Goal: Task Accomplishment & Management: Manage account settings

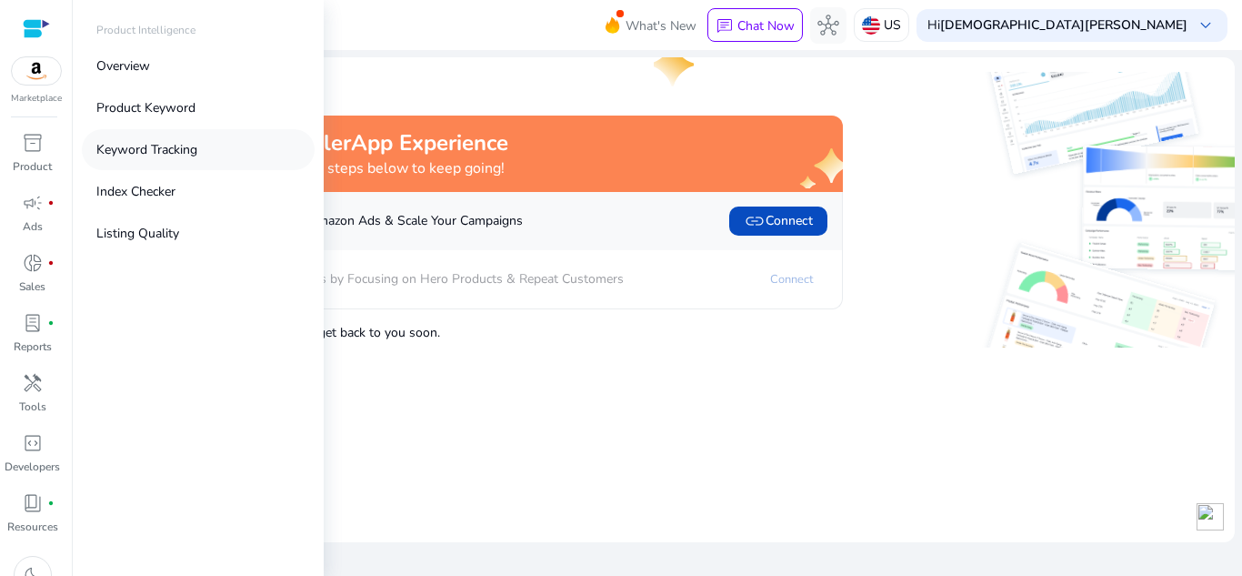
drag, startPoint x: 171, startPoint y: 105, endPoint x: 145, endPoint y: 146, distance: 48.2
click at [145, 146] on p "Keyword Tracking" at bounding box center [146, 149] width 101 height 19
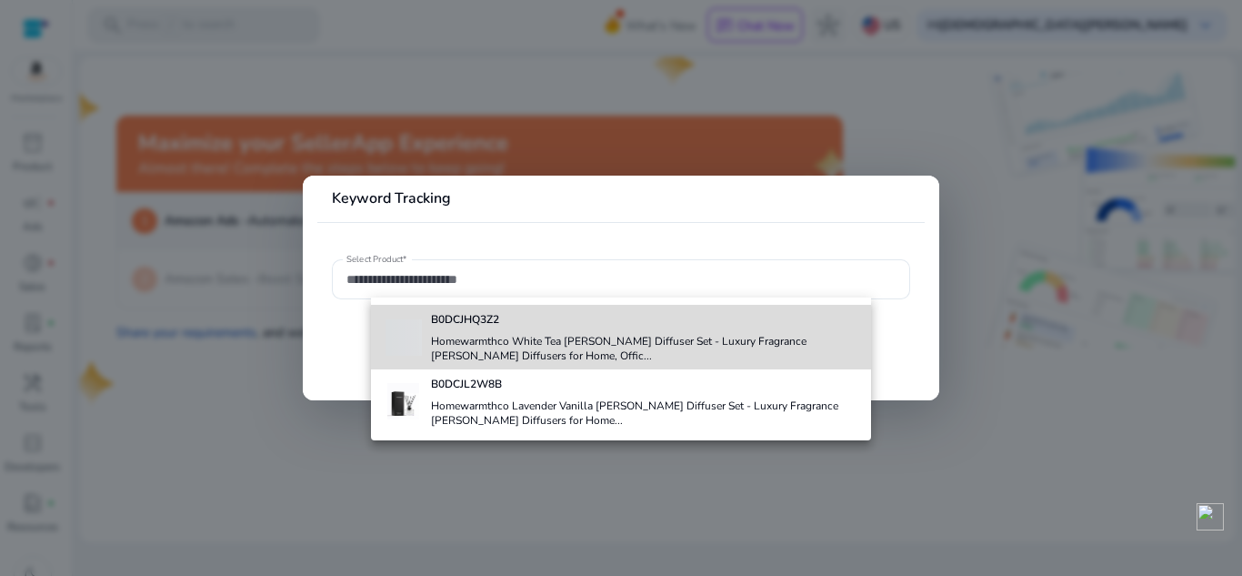
click at [530, 334] on h4 "Homewarmthco White Tea [PERSON_NAME] Diffuser Set - Luxury Fragrance [PERSON_NA…" at bounding box center [644, 348] width 426 height 29
type input "**********"
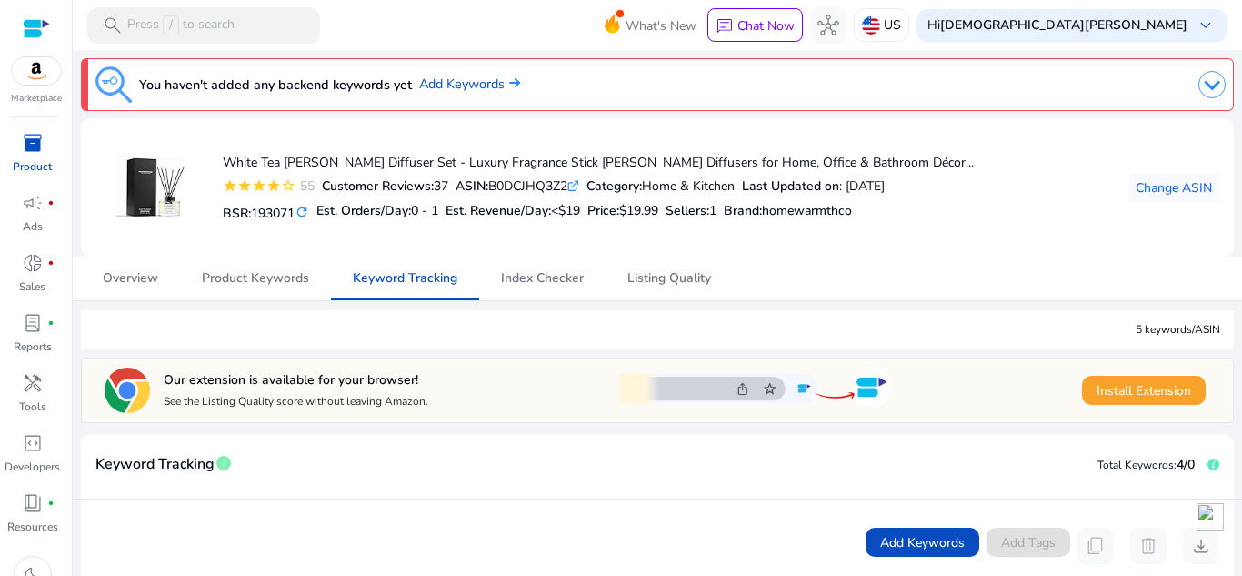
drag, startPoint x: 495, startPoint y: 187, endPoint x: 579, endPoint y: 180, distance: 84.9
click at [579, 180] on div "ASIN: B0DCJHQ3Z2 .st0{fill:#2c8af8}" at bounding box center [518, 185] width 124 height 19
copy div "B0DCJHQ3Z2"
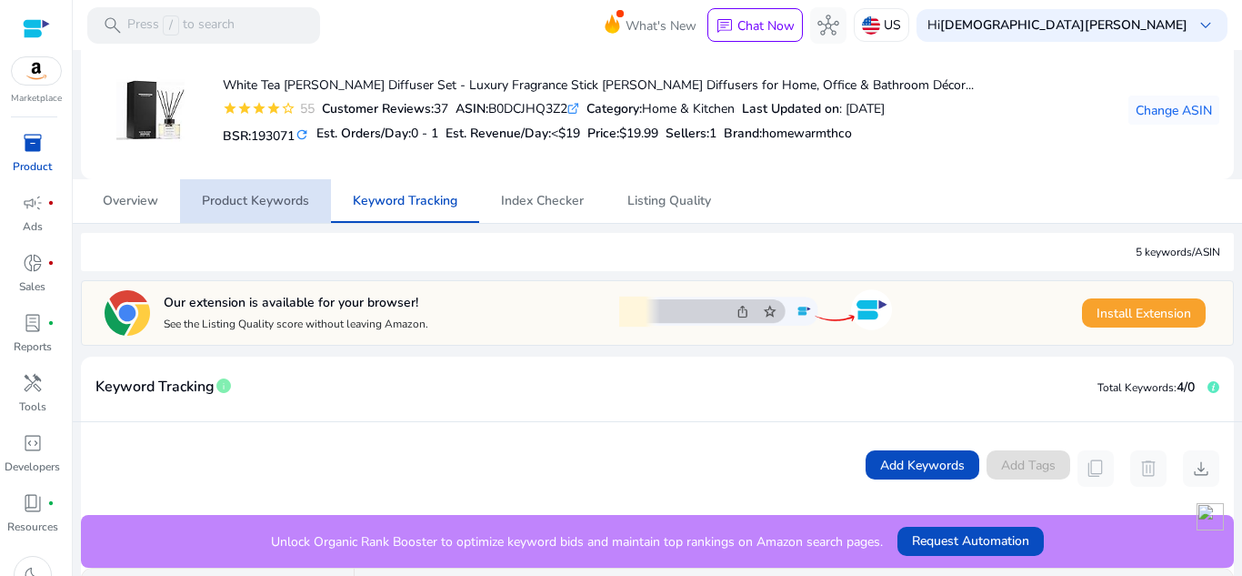
click at [229, 195] on span "Product Keywords" at bounding box center [255, 201] width 107 height 13
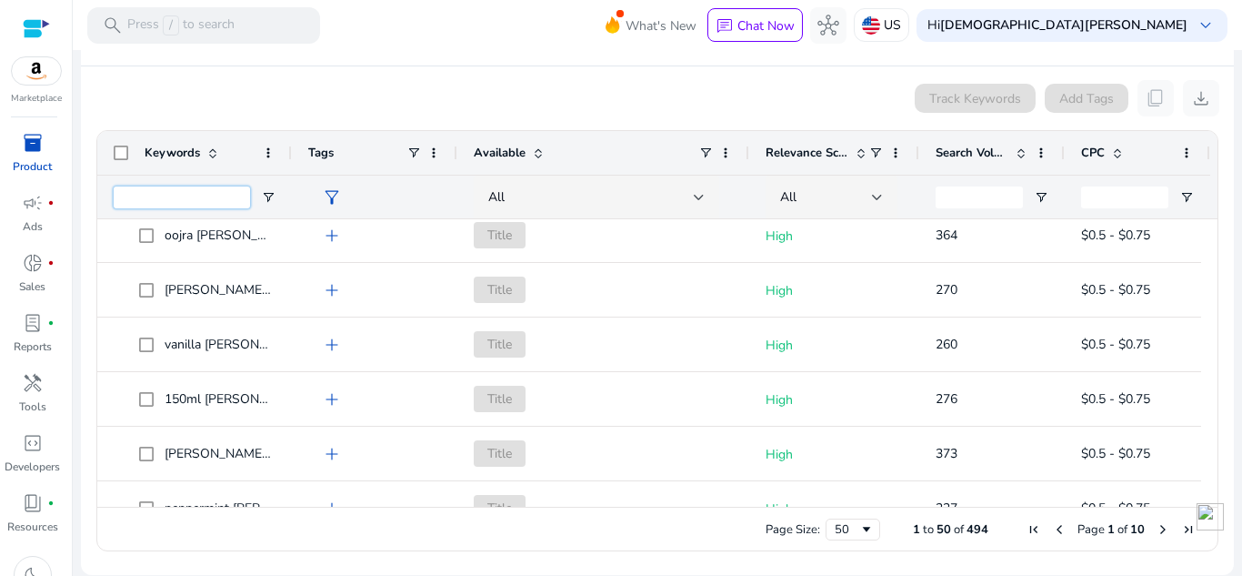
click at [175, 199] on input "Keywords Filter Input" at bounding box center [182, 197] width 136 height 22
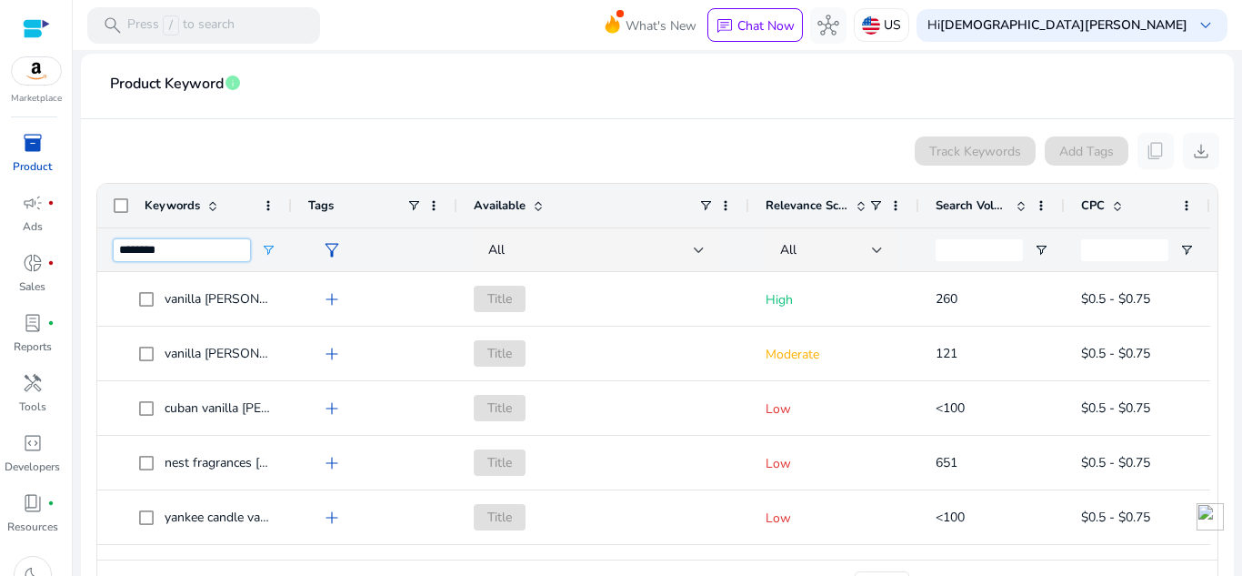
type input "*******"
drag, startPoint x: 289, startPoint y: 200, endPoint x: 426, endPoint y: 190, distance: 136.8
click at [295, 190] on div at bounding box center [290, 206] width 7 height 44
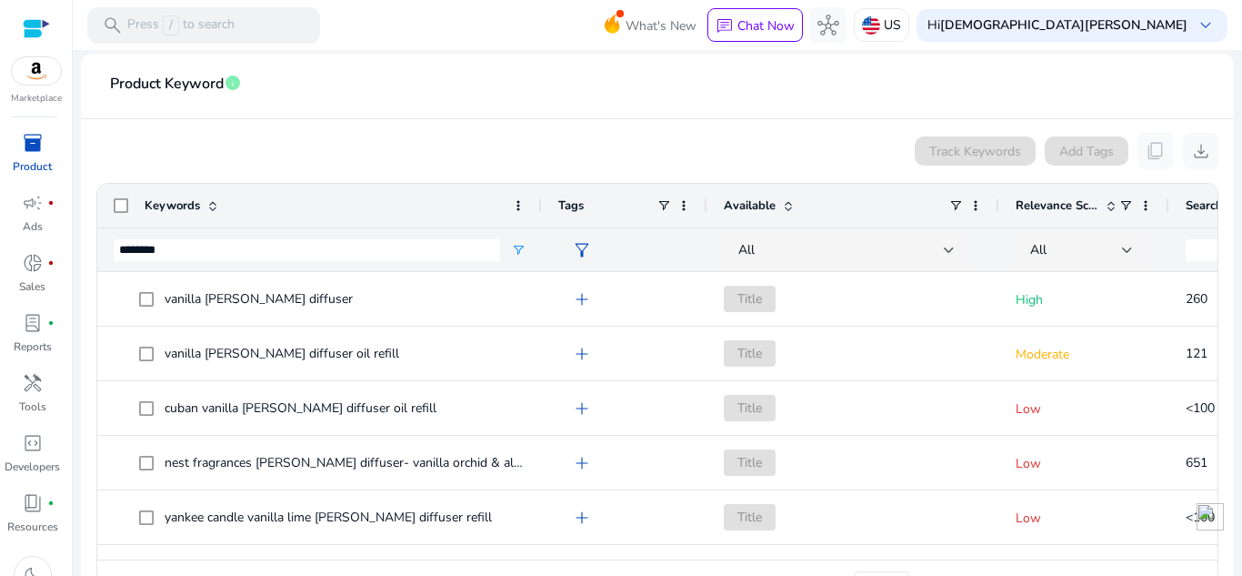
drag, startPoint x: 426, startPoint y: 190, endPoint x: 539, endPoint y: 198, distance: 114.0
click at [539, 198] on div at bounding box center [540, 206] width 7 height 44
drag, startPoint x: 180, startPoint y: 249, endPoint x: 110, endPoint y: 245, distance: 70.2
click at [110, 245] on div "*******" at bounding box center [319, 249] width 445 height 44
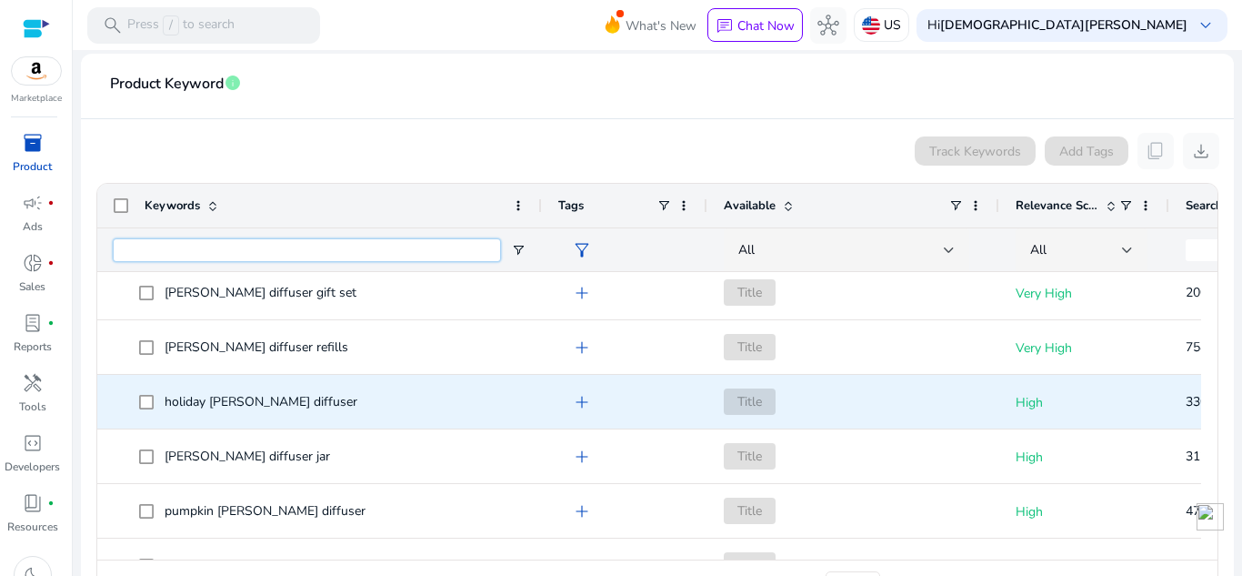
scroll to position [1264, 0]
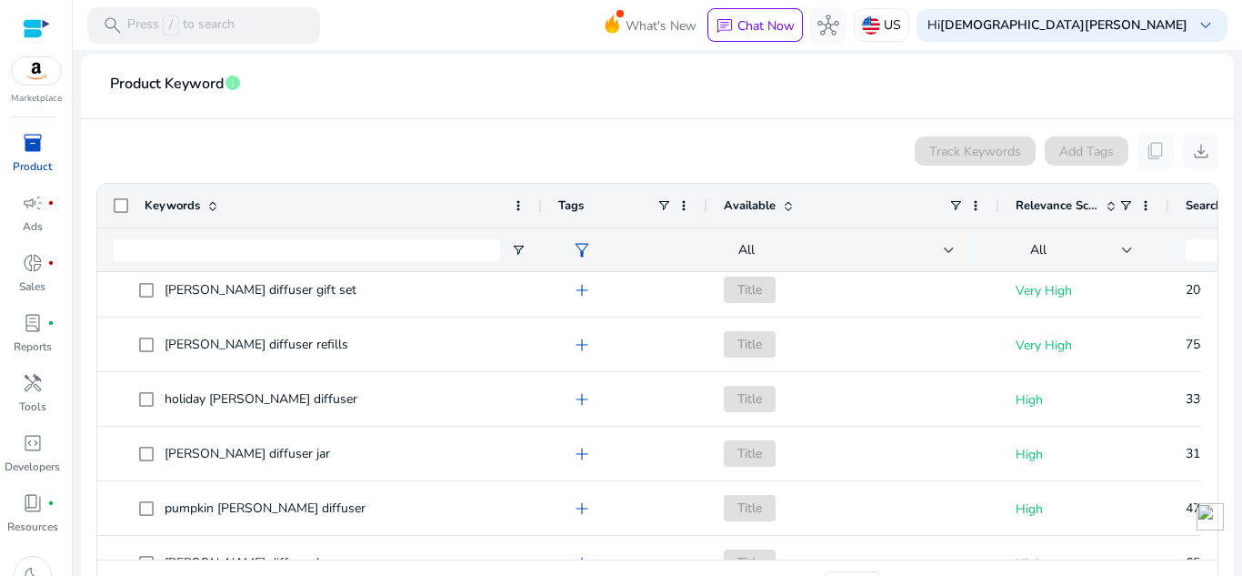
drag, startPoint x: 1210, startPoint y: 419, endPoint x: 1204, endPoint y: 230, distance: 189.2
click at [1204, 230] on div "Drag here to set row groups Drag here to set column labels Keywords Tags Availa…" at bounding box center [657, 393] width 1122 height 421
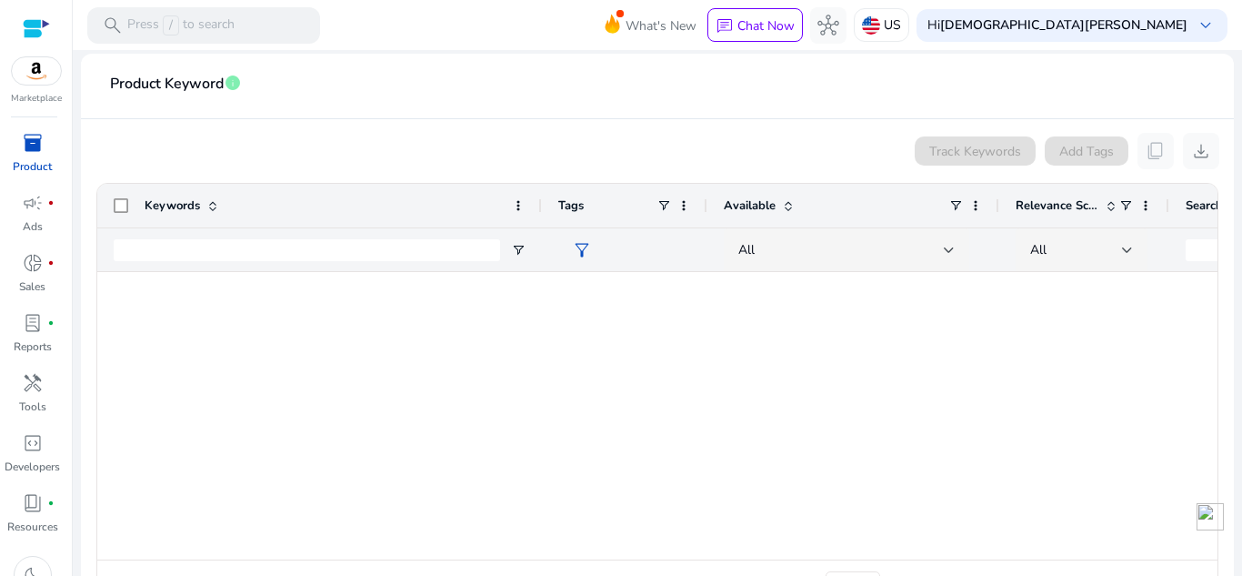
scroll to position [0, 0]
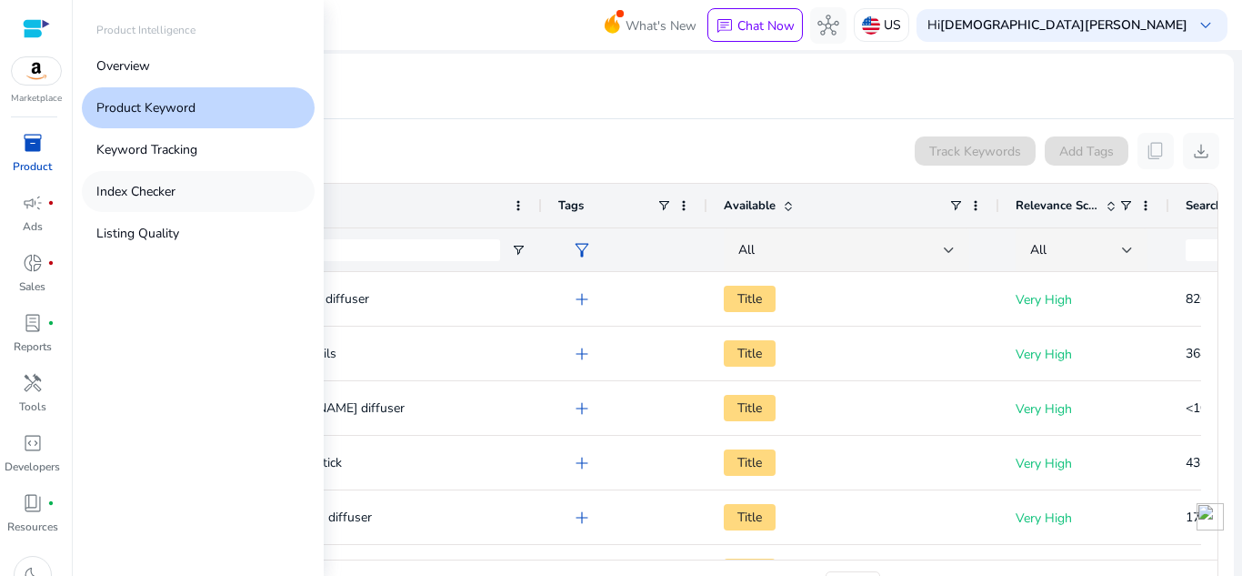
click at [169, 200] on p "Index Checker" at bounding box center [135, 191] width 79 height 19
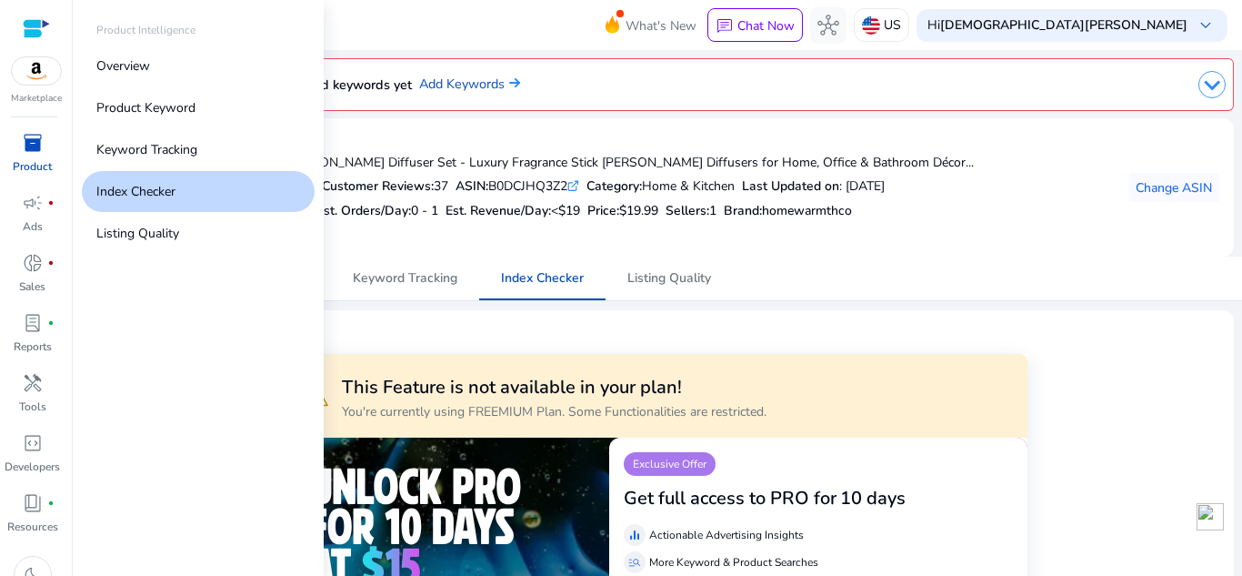
click at [169, 200] on p "Index Checker" at bounding box center [135, 191] width 79 height 19
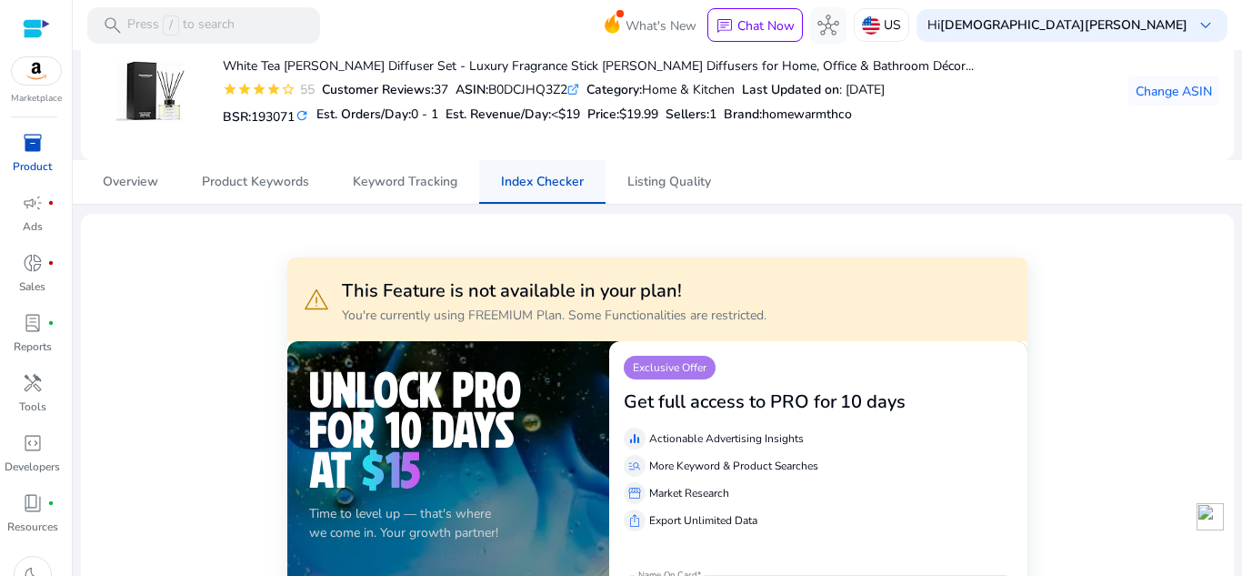
scroll to position [98, 0]
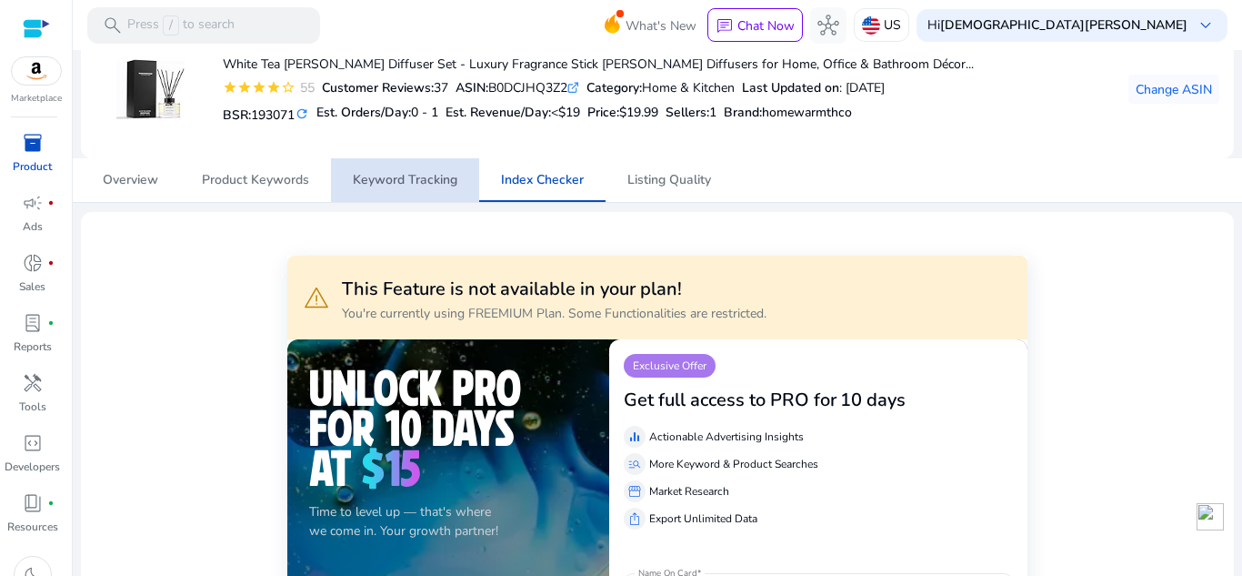
click at [406, 185] on span "Keyword Tracking" at bounding box center [405, 180] width 105 height 13
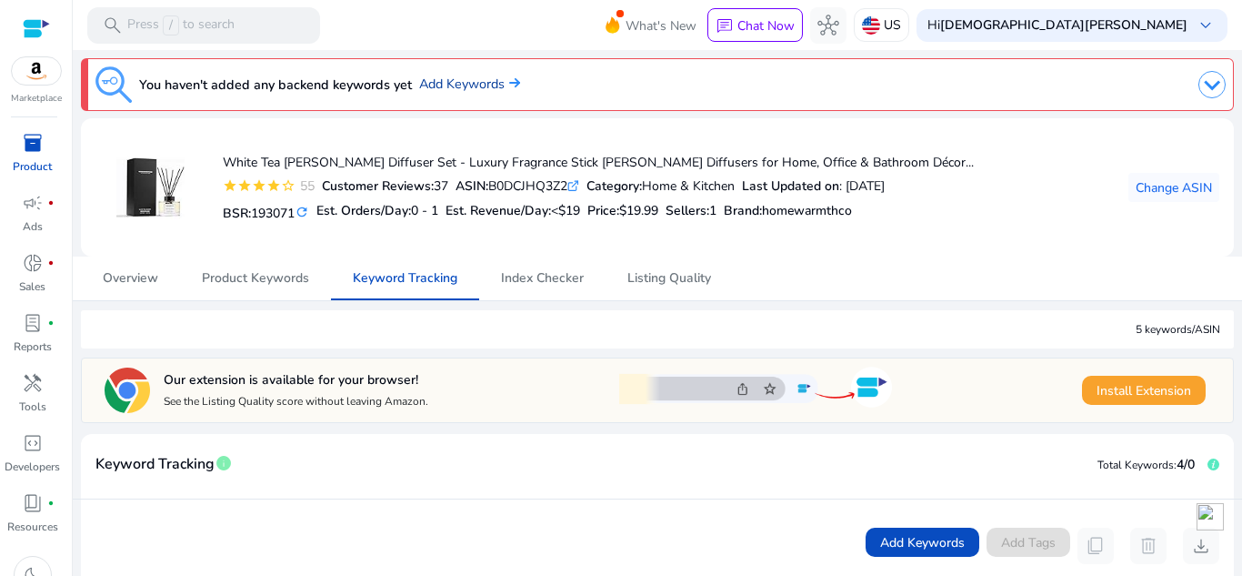
click at [490, 78] on link "Add Keywords" at bounding box center [469, 85] width 101 height 20
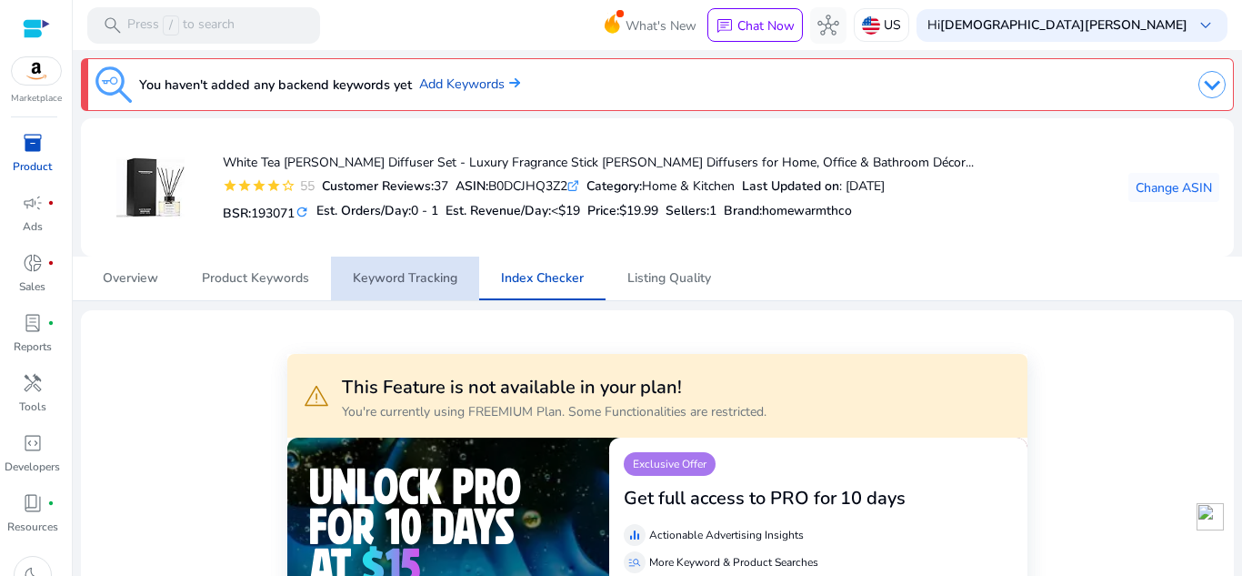
click at [409, 274] on span "Keyword Tracking" at bounding box center [405, 278] width 105 height 13
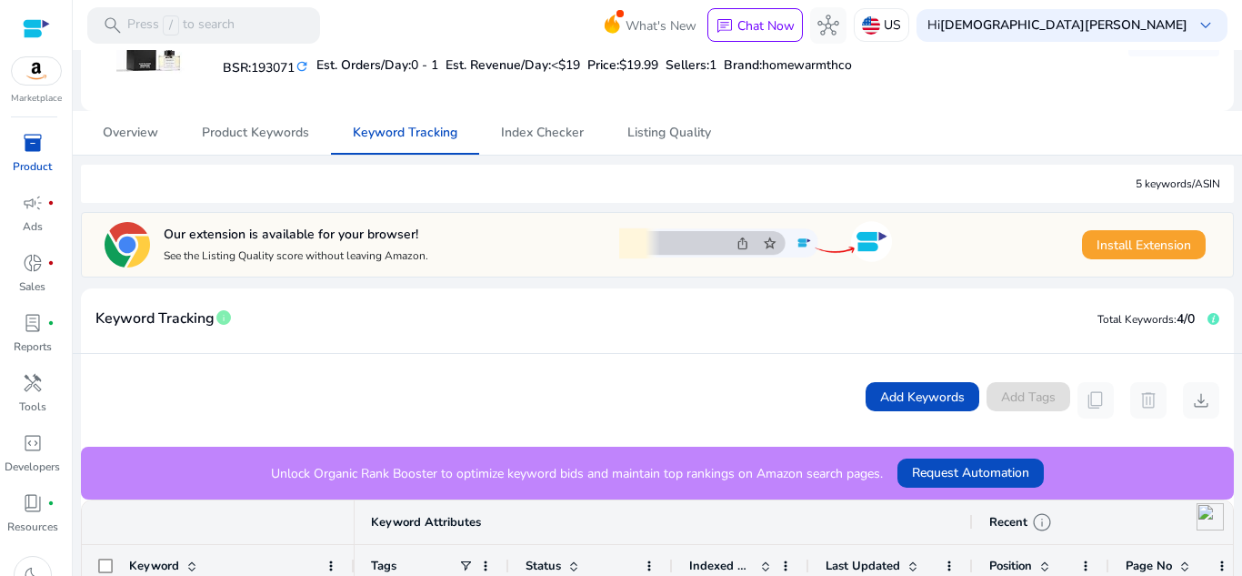
scroll to position [147, 0]
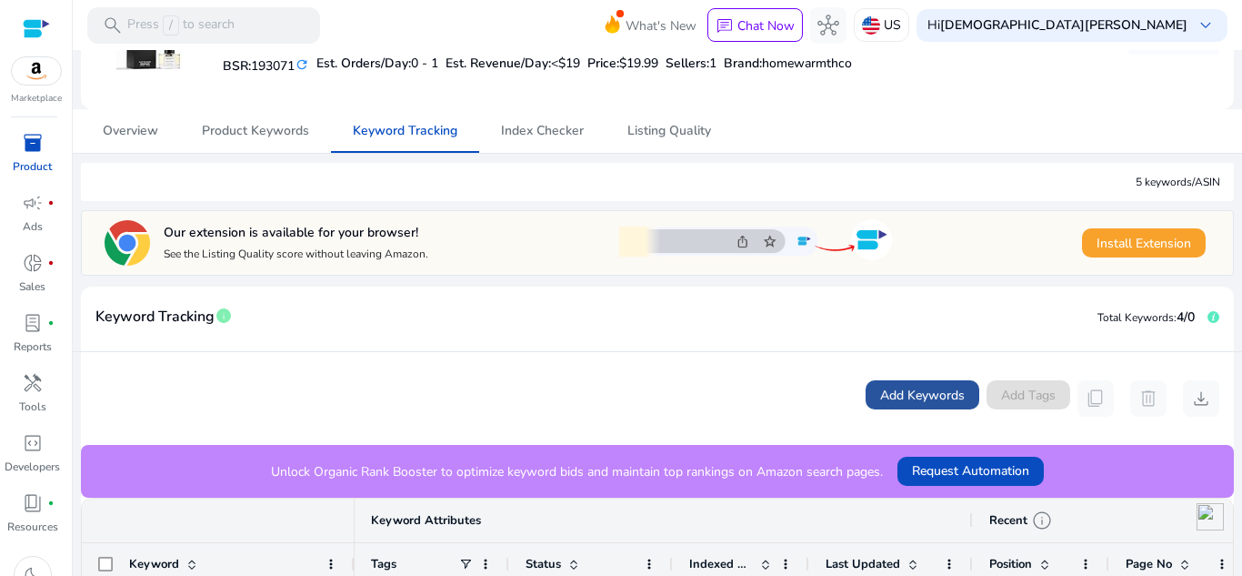
click at [914, 394] on span "Add Keywords" at bounding box center [922, 395] width 85 height 19
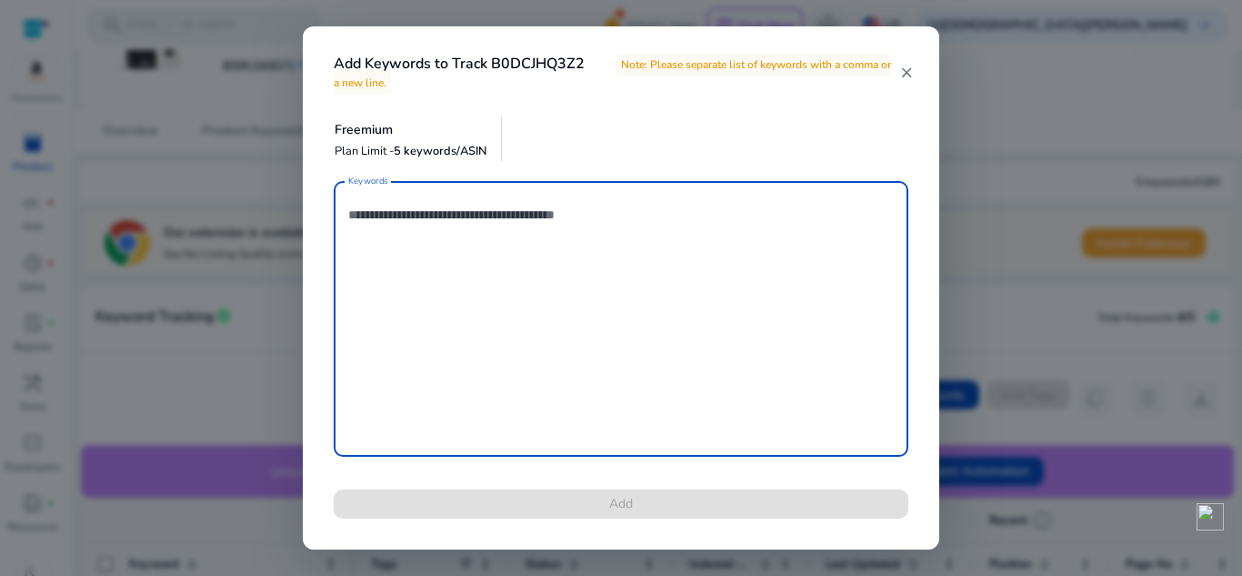
click at [409, 208] on textarea "Keywords" at bounding box center [621, 318] width 546 height 257
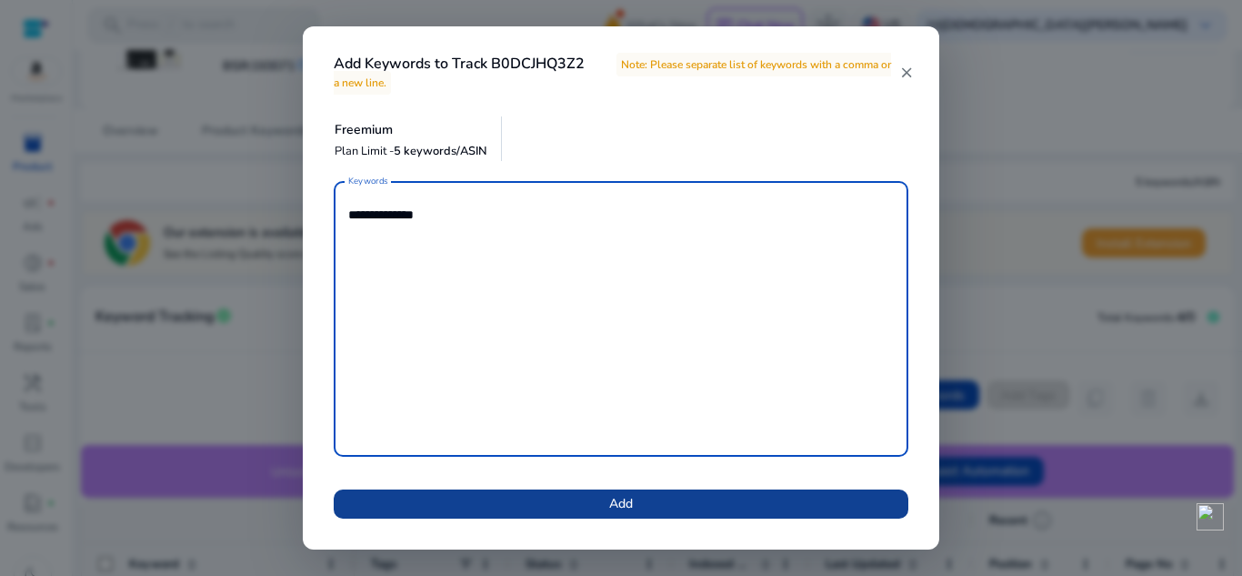
type textarea "**********"
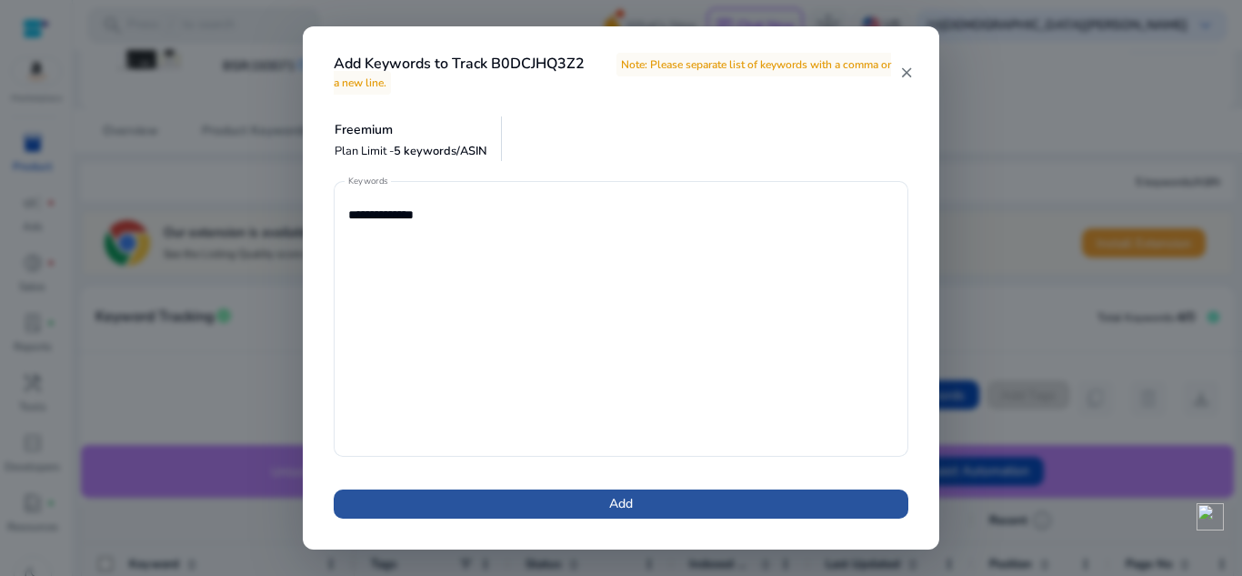
click at [700, 497] on span at bounding box center [621, 504] width 575 height 44
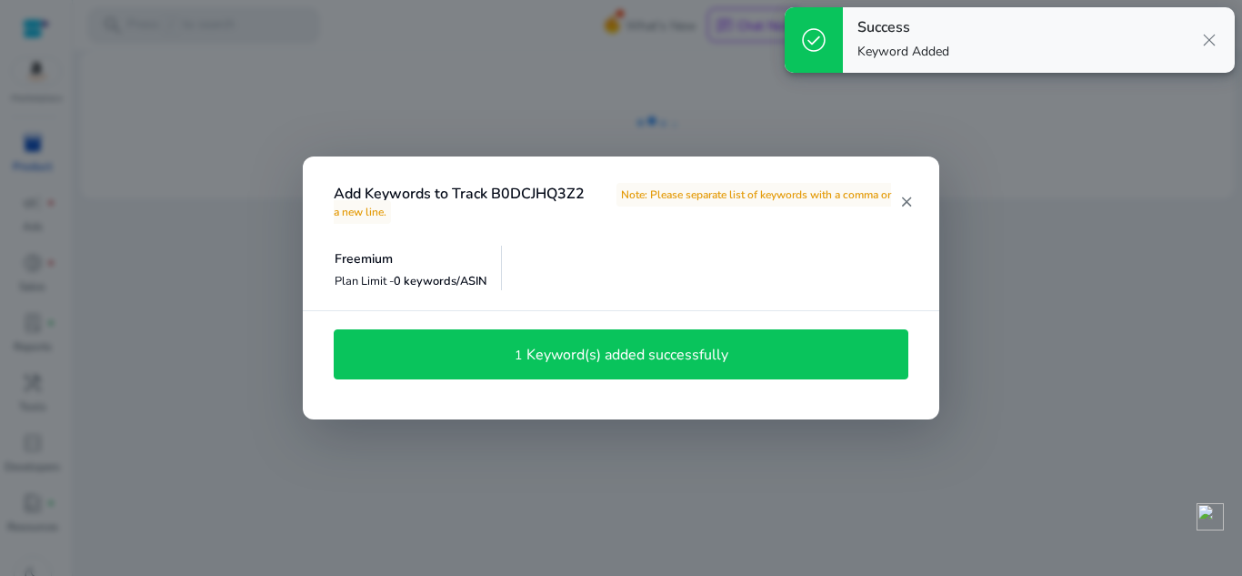
click at [916, 205] on div "Add Keywords to Track B0DCJHQ3Z2 Note: Please separate list of keywords with a …" at bounding box center [621, 191] width 636 height 70
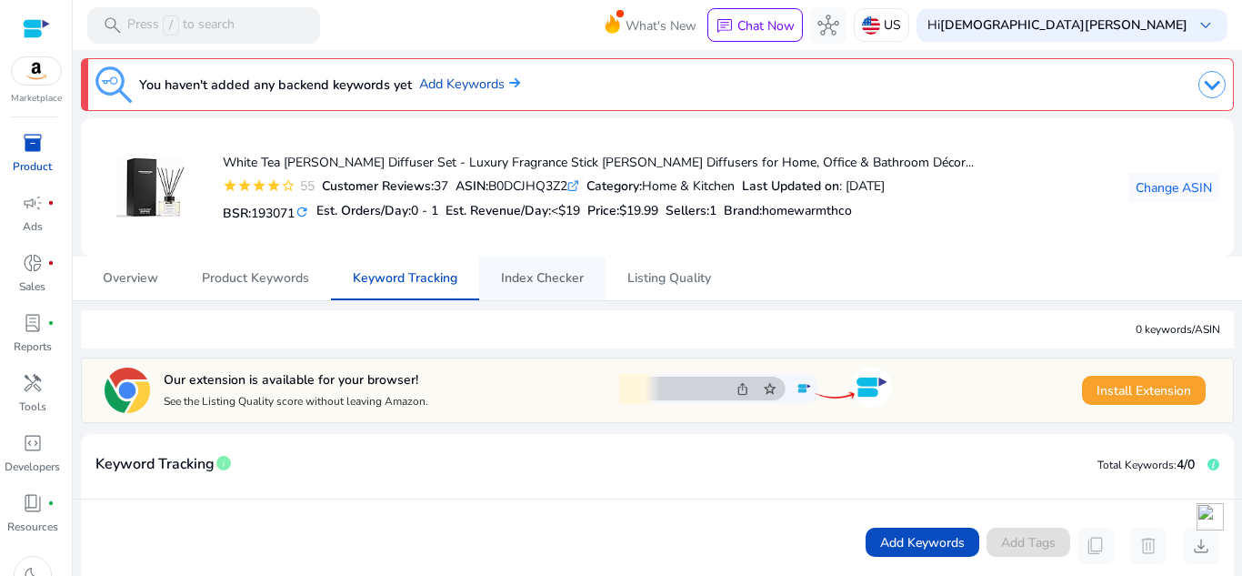
scroll to position [509, 0]
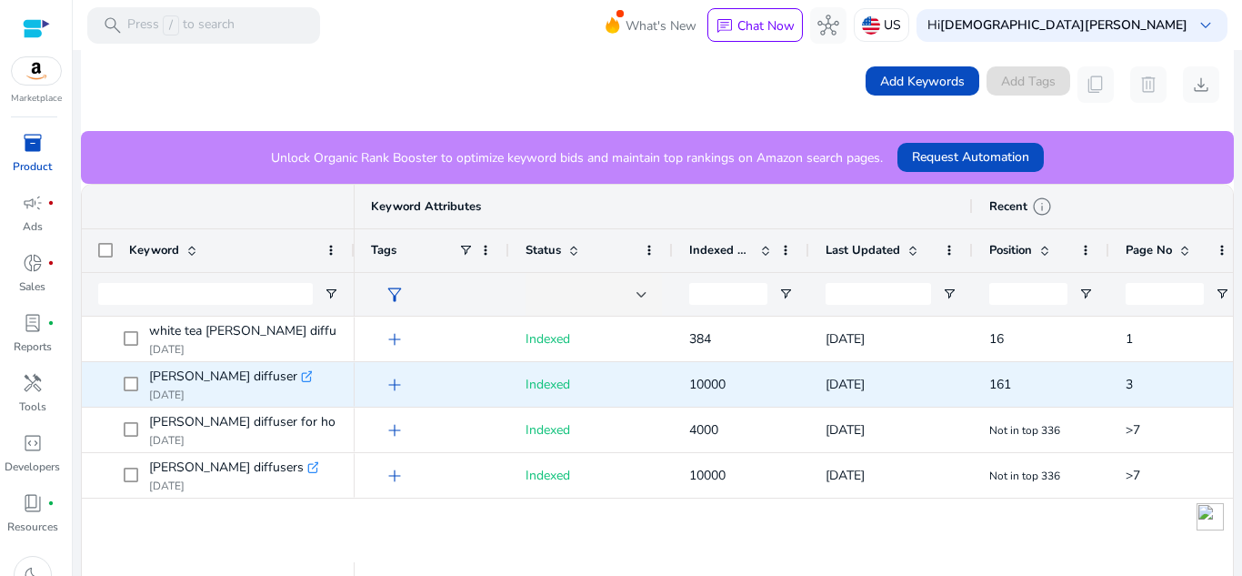
scroll to position [462, 0]
